Goal: Unclear

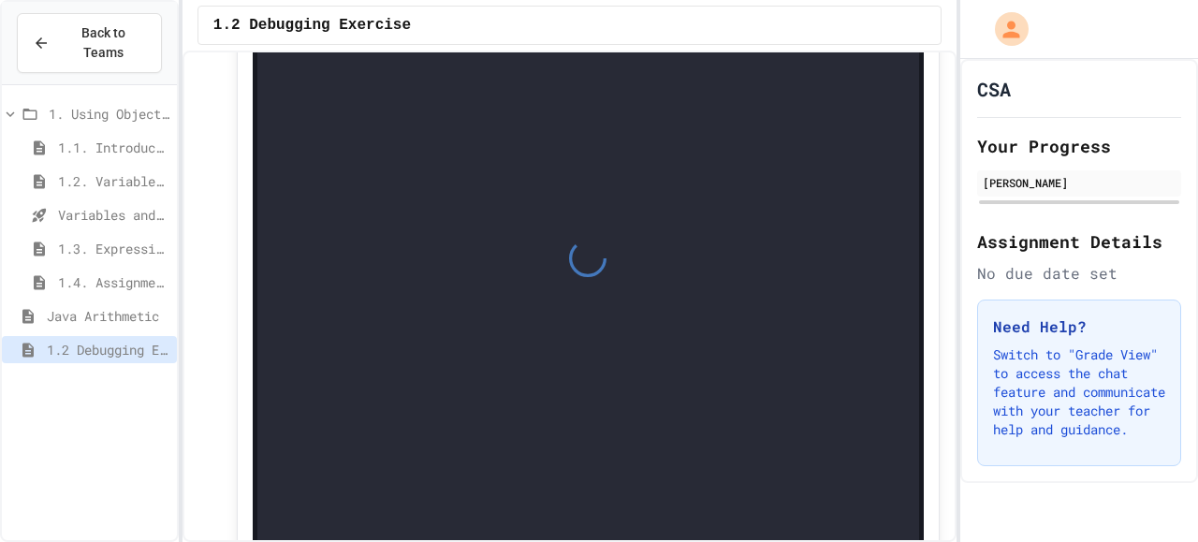
scroll to position [370, 0]
